Goal: Task Accomplishment & Management: Manage account settings

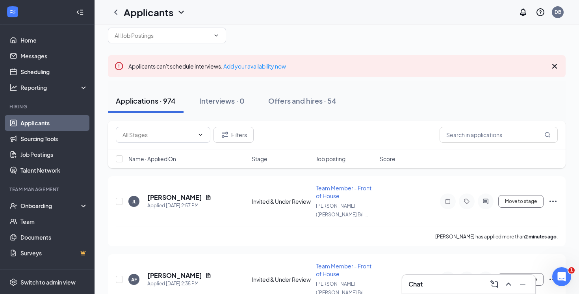
scroll to position [19, 0]
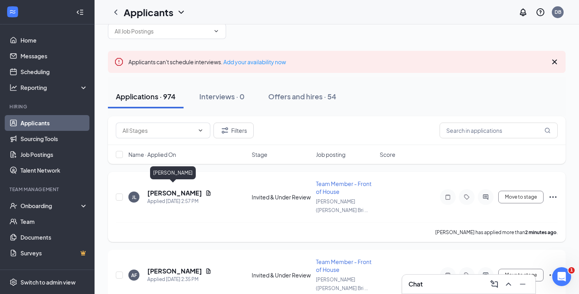
click at [176, 189] on h5 "[PERSON_NAME]" at bounding box center [174, 193] width 55 height 9
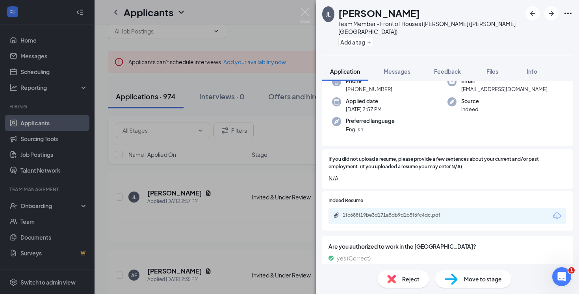
scroll to position [58, 0]
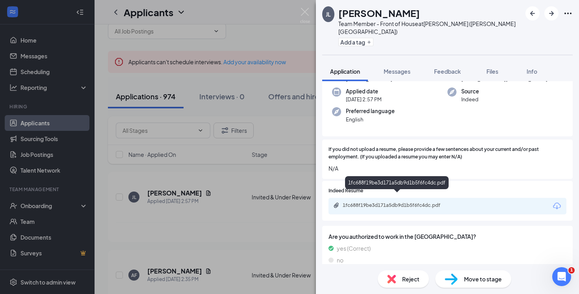
click at [398, 202] on div "1fc688f19be3d171a5db9d1b5f6fc4dc.pdf" at bounding box center [398, 205] width 110 height 6
click at [266, 66] on div "JL Jossian Lizardi Team Member - Front of House at Penrose (Platt Bridge) Add a…" at bounding box center [289, 147] width 579 height 294
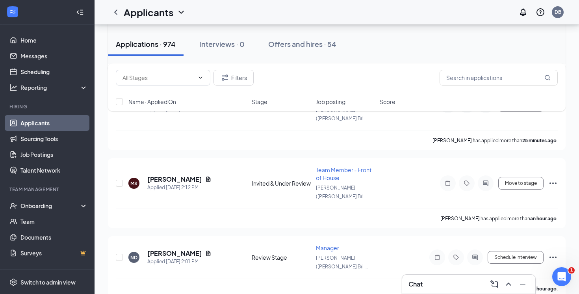
scroll to position [193, 0]
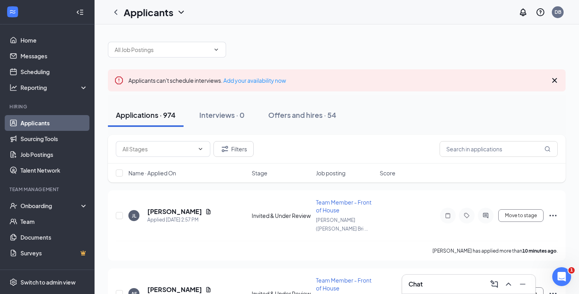
click at [388, 42] on div at bounding box center [337, 46] width 458 height 24
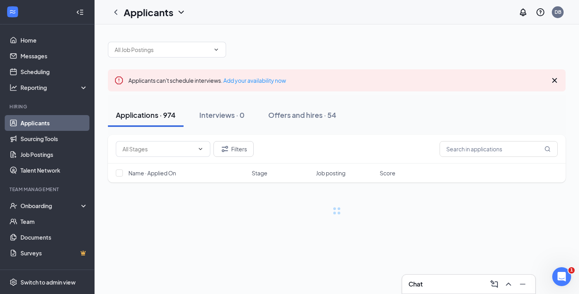
click at [343, 166] on div "Name · Applied On Stage Job posting Score" at bounding box center [337, 172] width 458 height 19
